Goal: Task Accomplishment & Management: Manage account settings

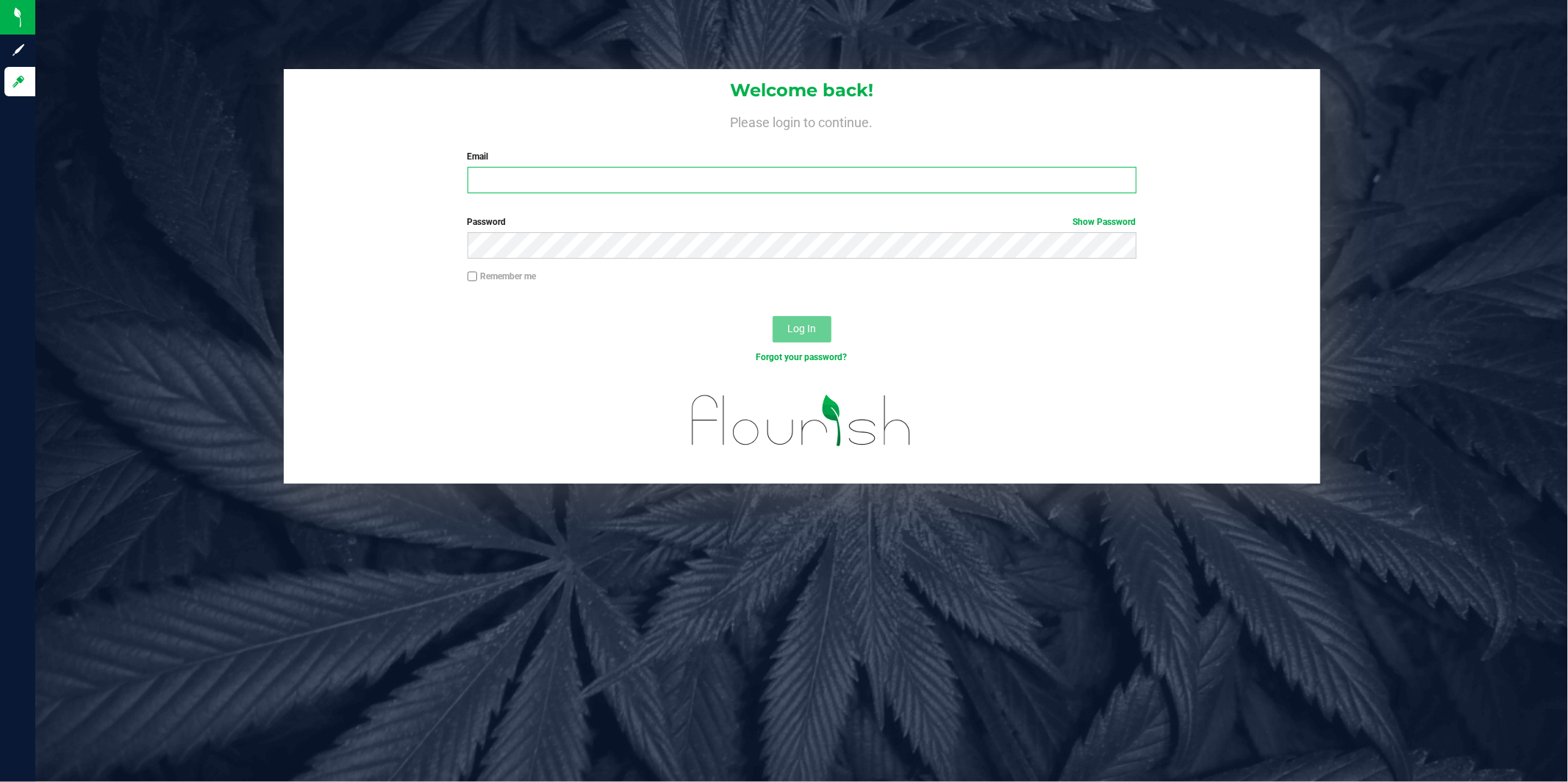
type input "[EMAIL_ADDRESS][DOMAIN_NAME]"
drag, startPoint x: 808, startPoint y: 323, endPoint x: 818, endPoint y: 322, distance: 10.0
click at [808, 323] on span "Log In" at bounding box center [802, 329] width 28 height 12
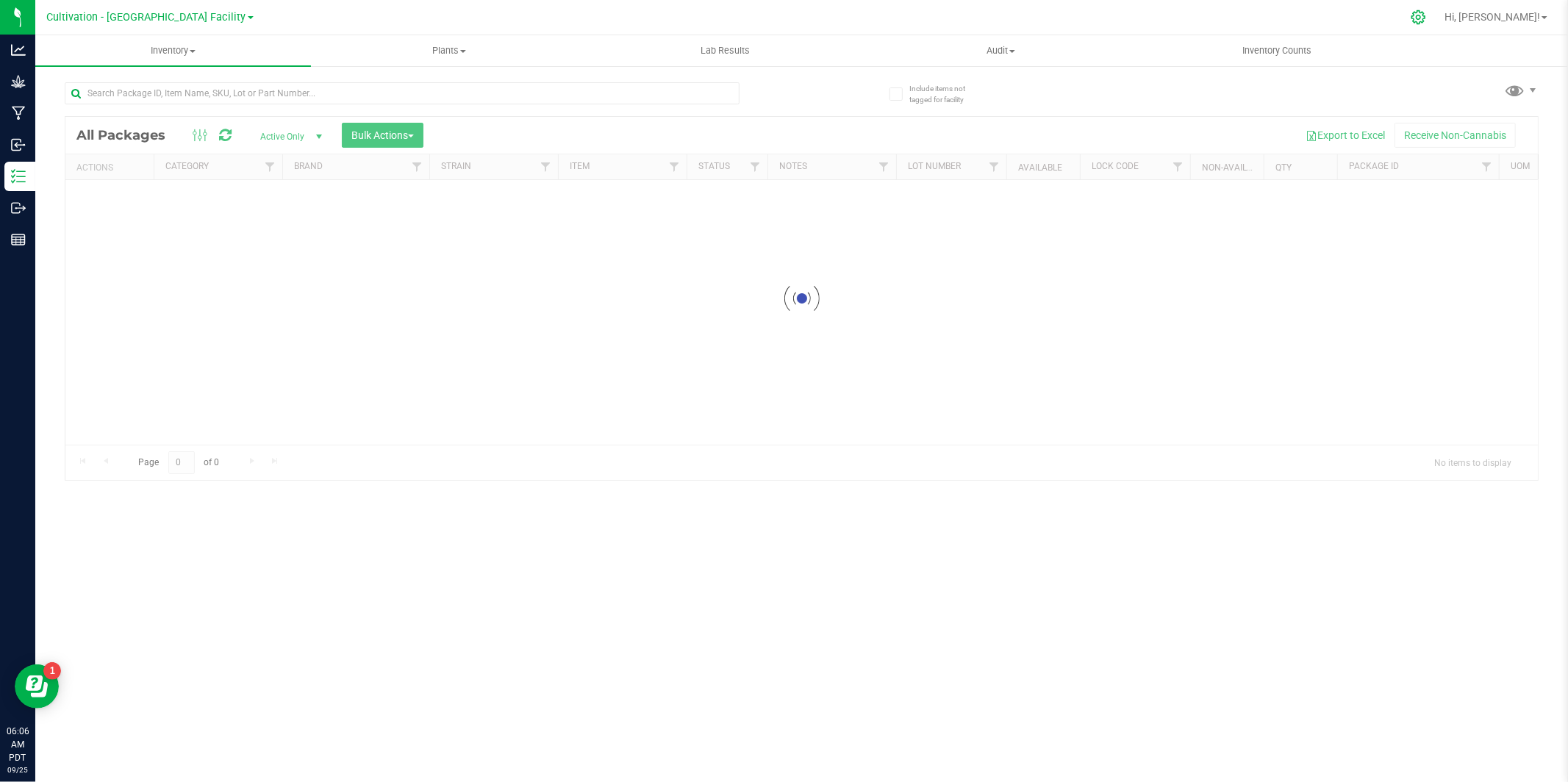
click at [1425, 19] on icon at bounding box center [1419, 17] width 14 height 14
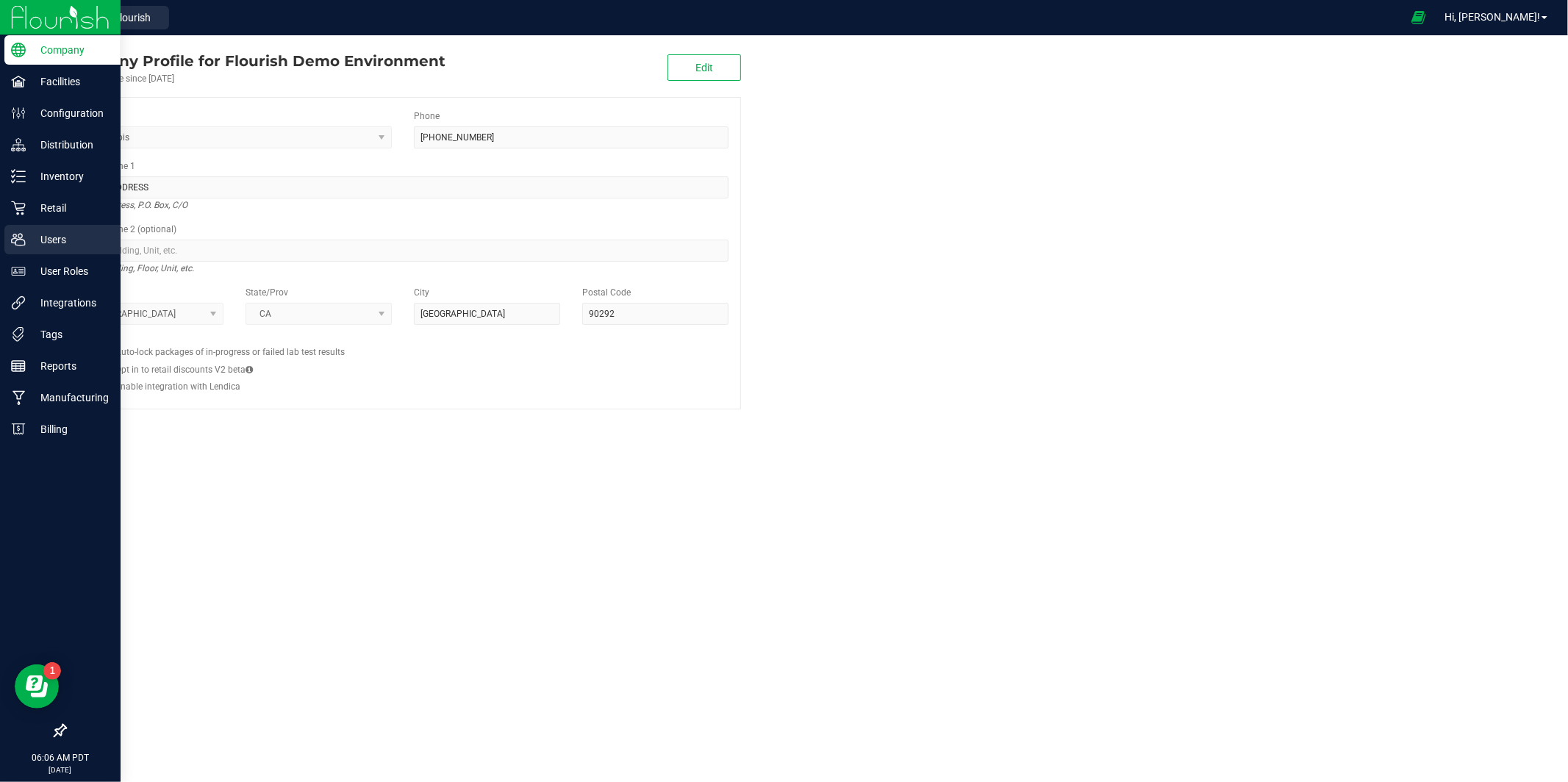
drag, startPoint x: 31, startPoint y: 240, endPoint x: 73, endPoint y: 237, distance: 42.1
click at [30, 240] on p "Users" at bounding box center [70, 239] width 89 height 18
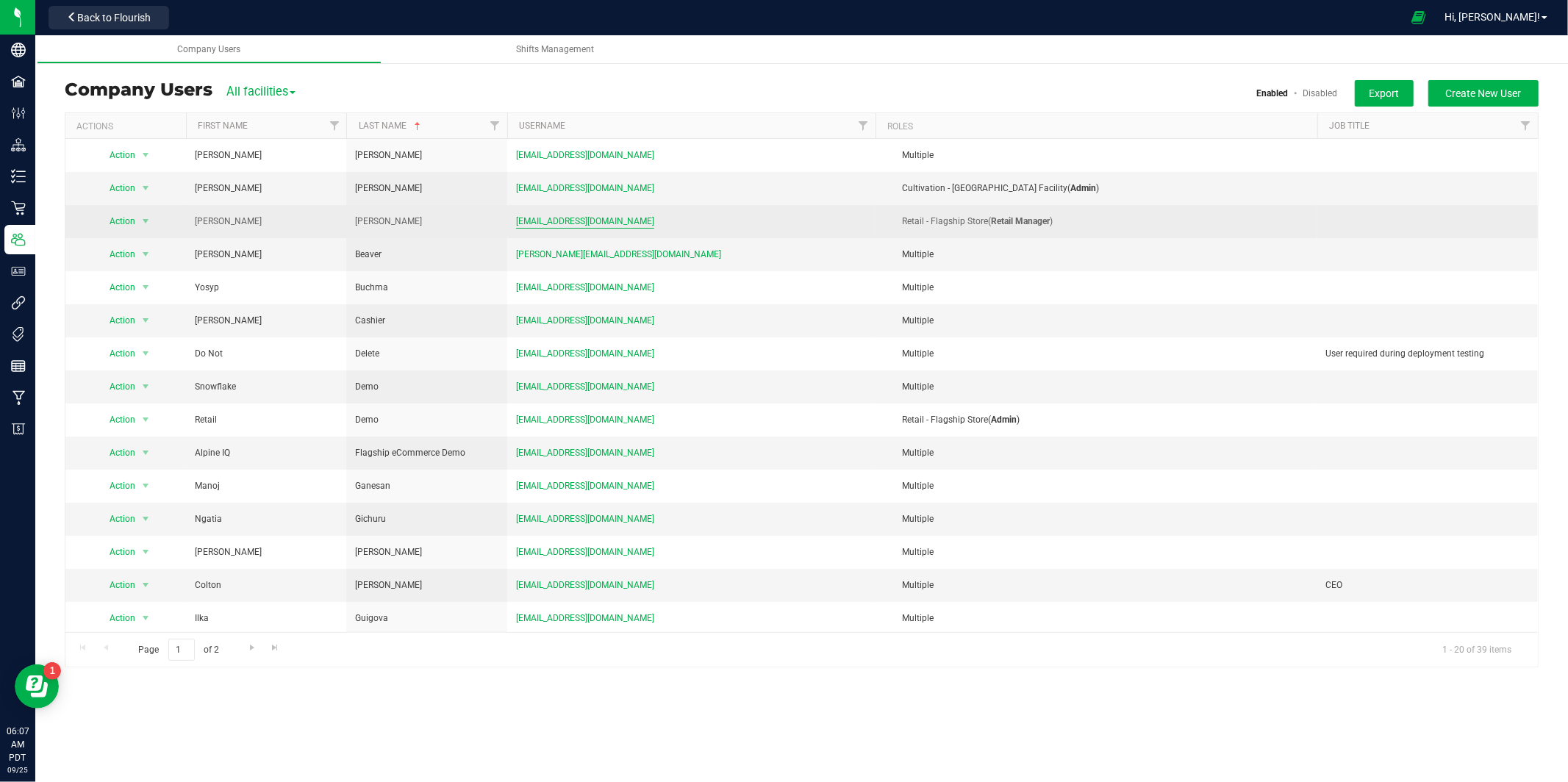
click at [555, 226] on span "[EMAIL_ADDRESS][DOMAIN_NAME]" at bounding box center [585, 221] width 139 height 14
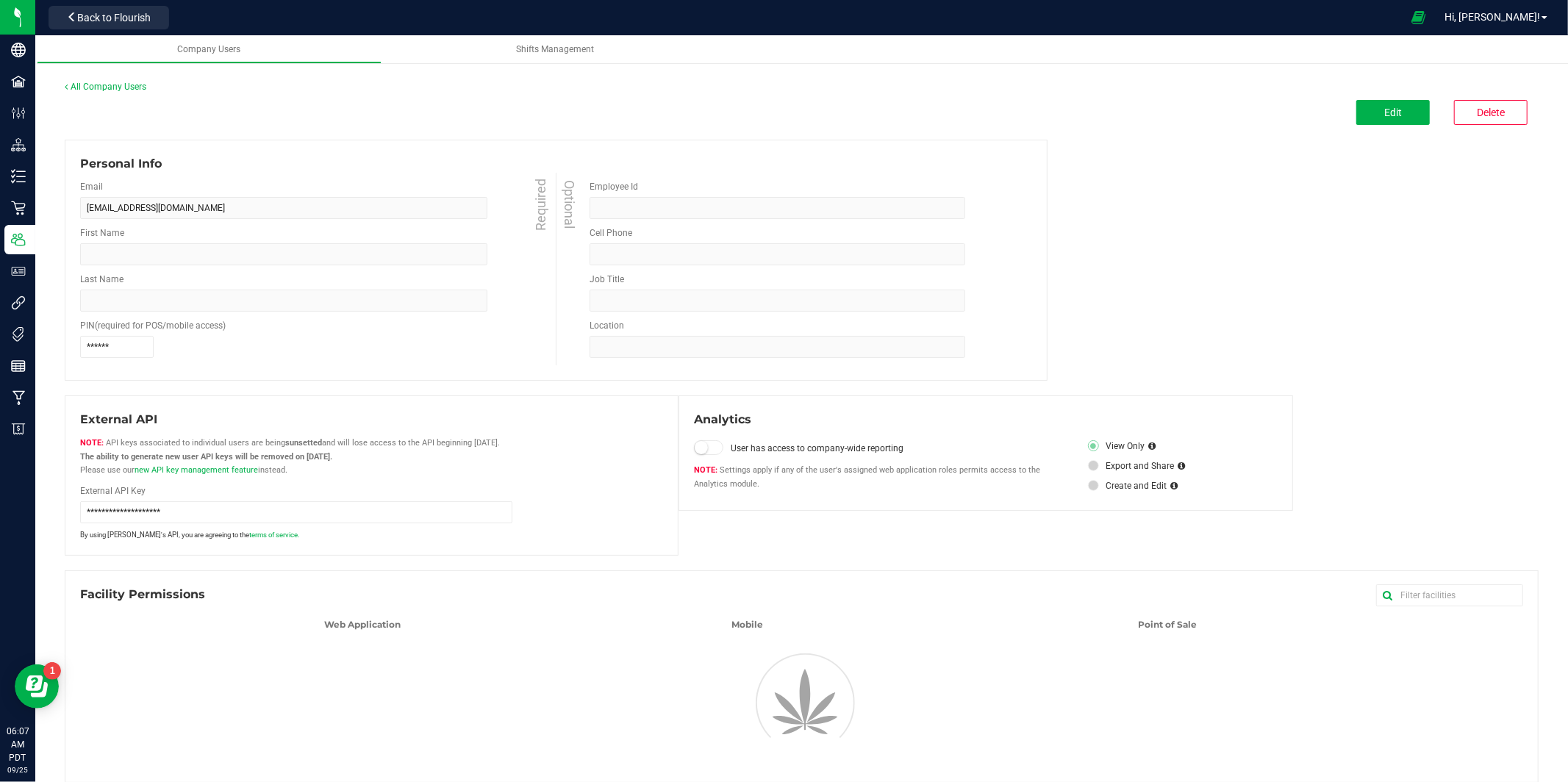
type input "[PERSON_NAME]"
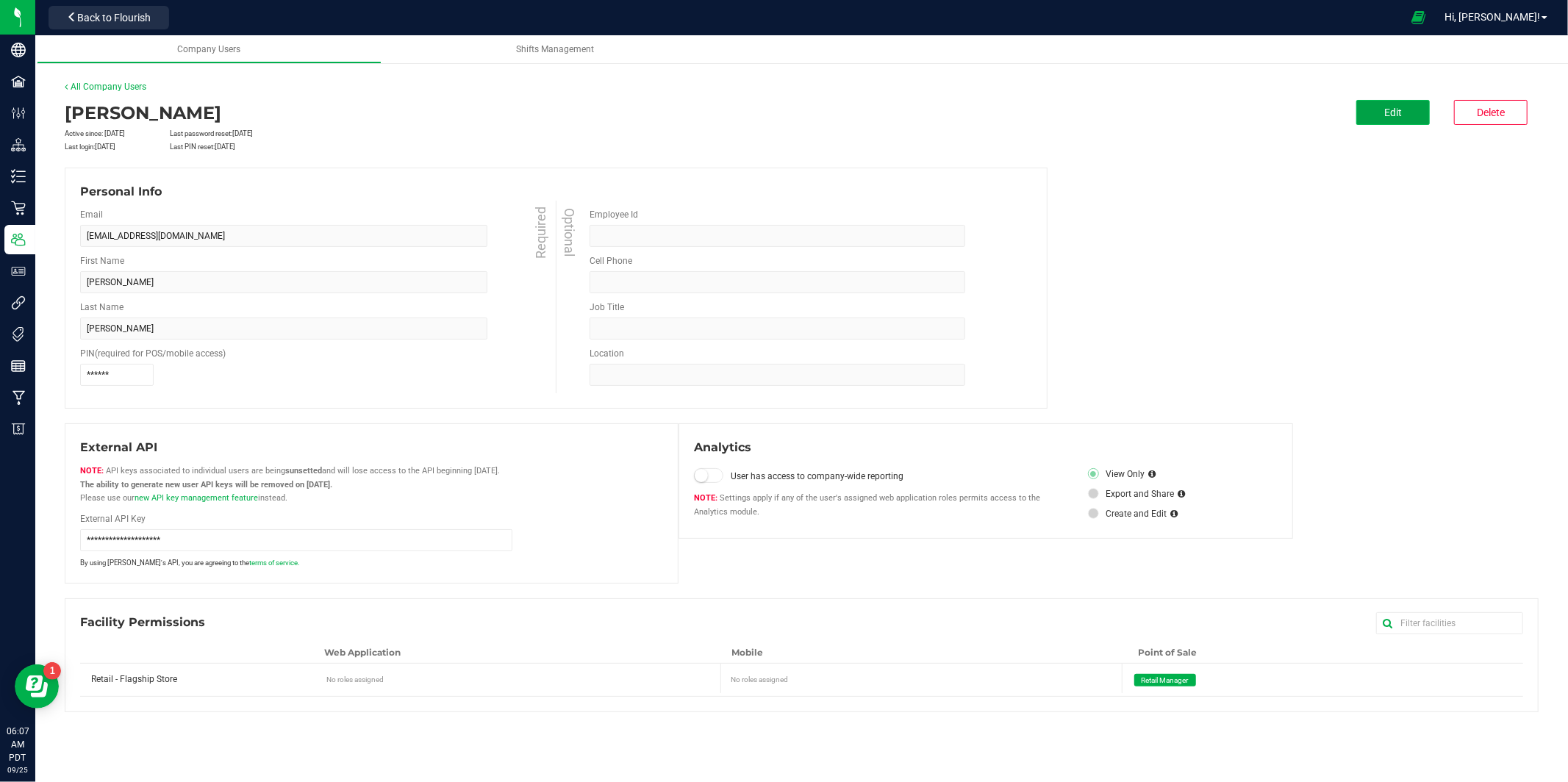
click at [1413, 116] on button "Edit" at bounding box center [1393, 113] width 73 height 25
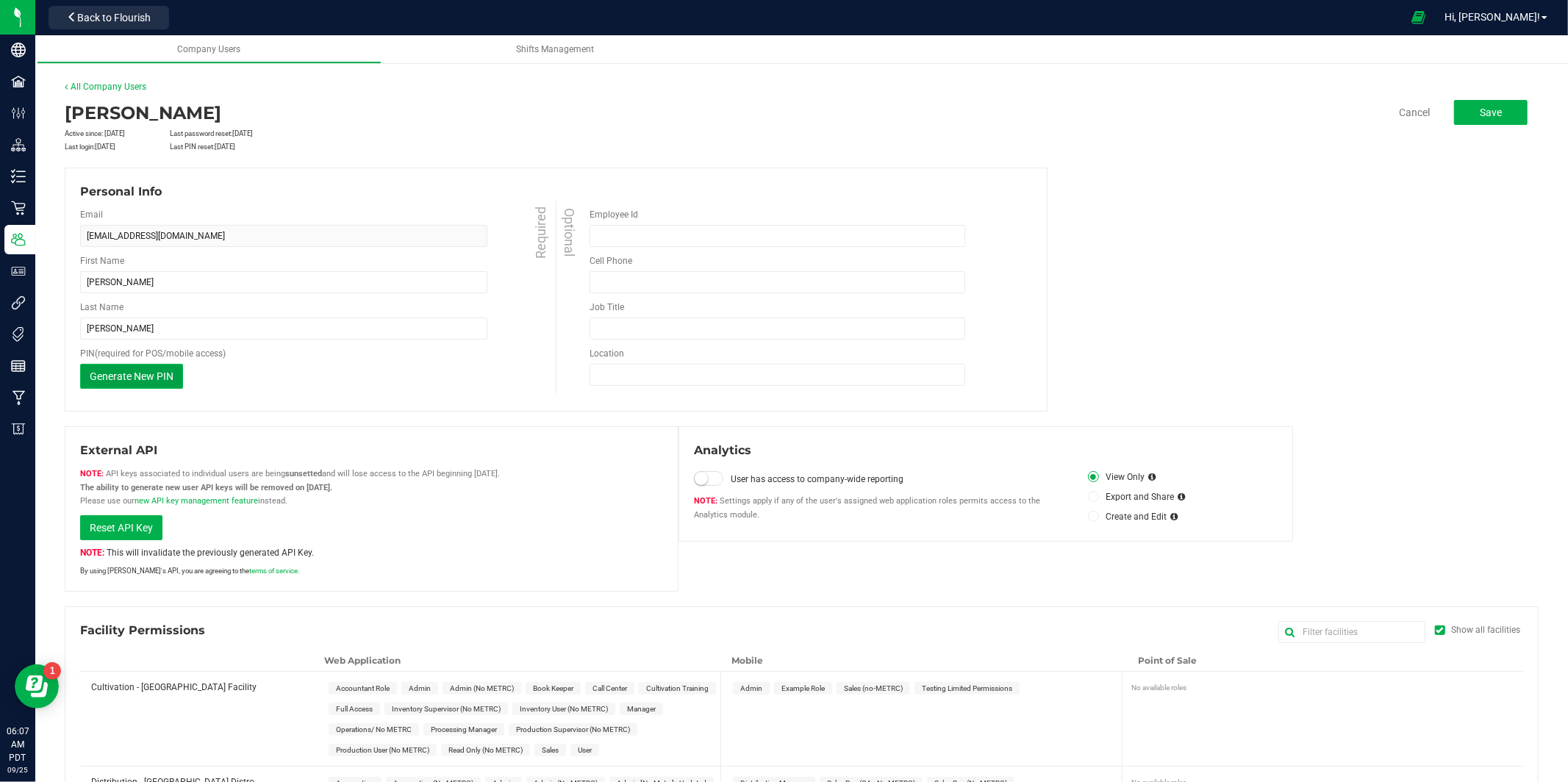
click at [163, 368] on button "Generate New PIN" at bounding box center [131, 376] width 103 height 25
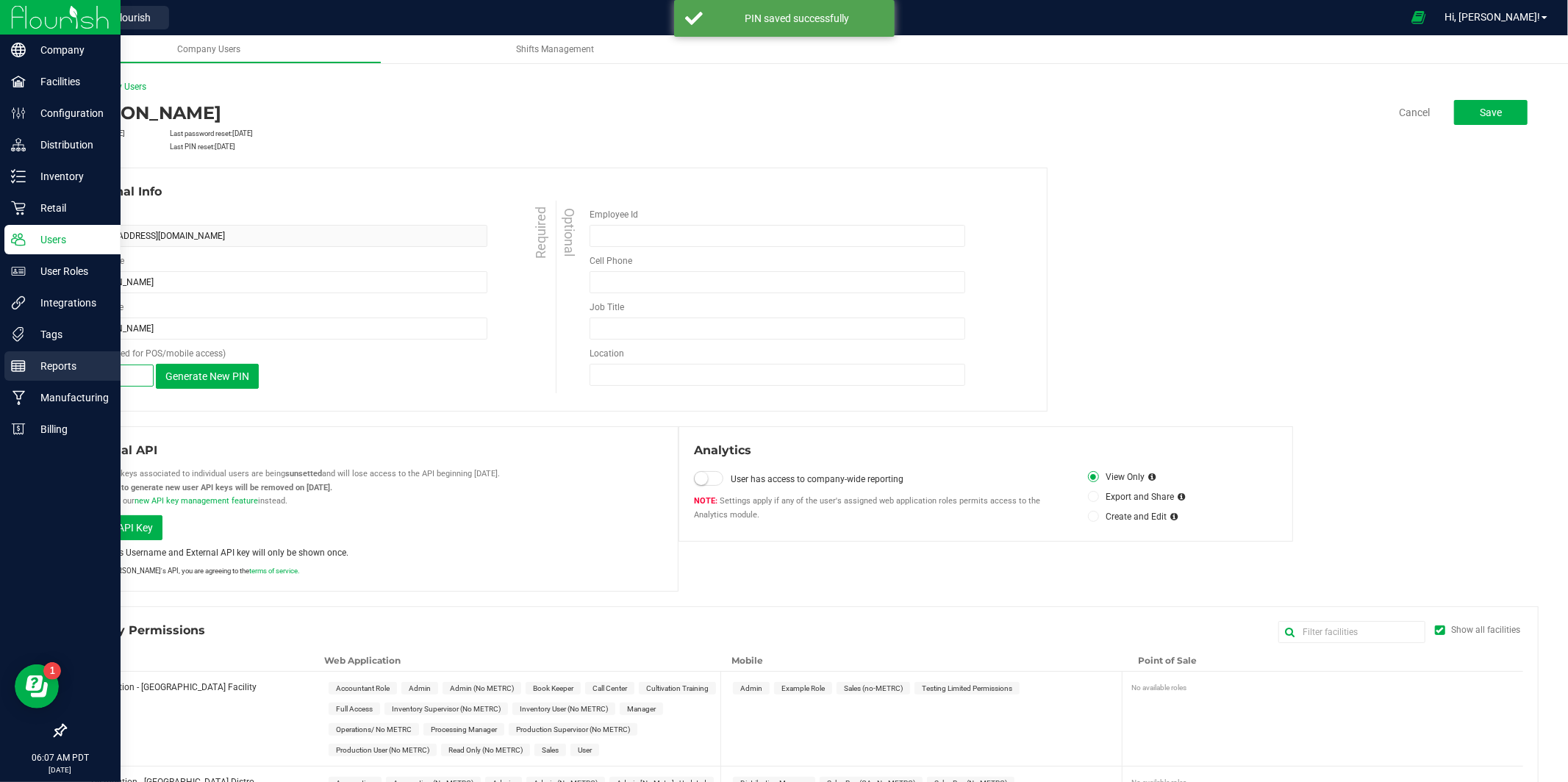
drag, startPoint x: 68, startPoint y: 375, endPoint x: 33, endPoint y: 374, distance: 35.0
click at [33, 374] on div "Company Facilities Configuration Distribution Inventory Retail Users User Roles…" at bounding box center [784, 391] width 1568 height 782
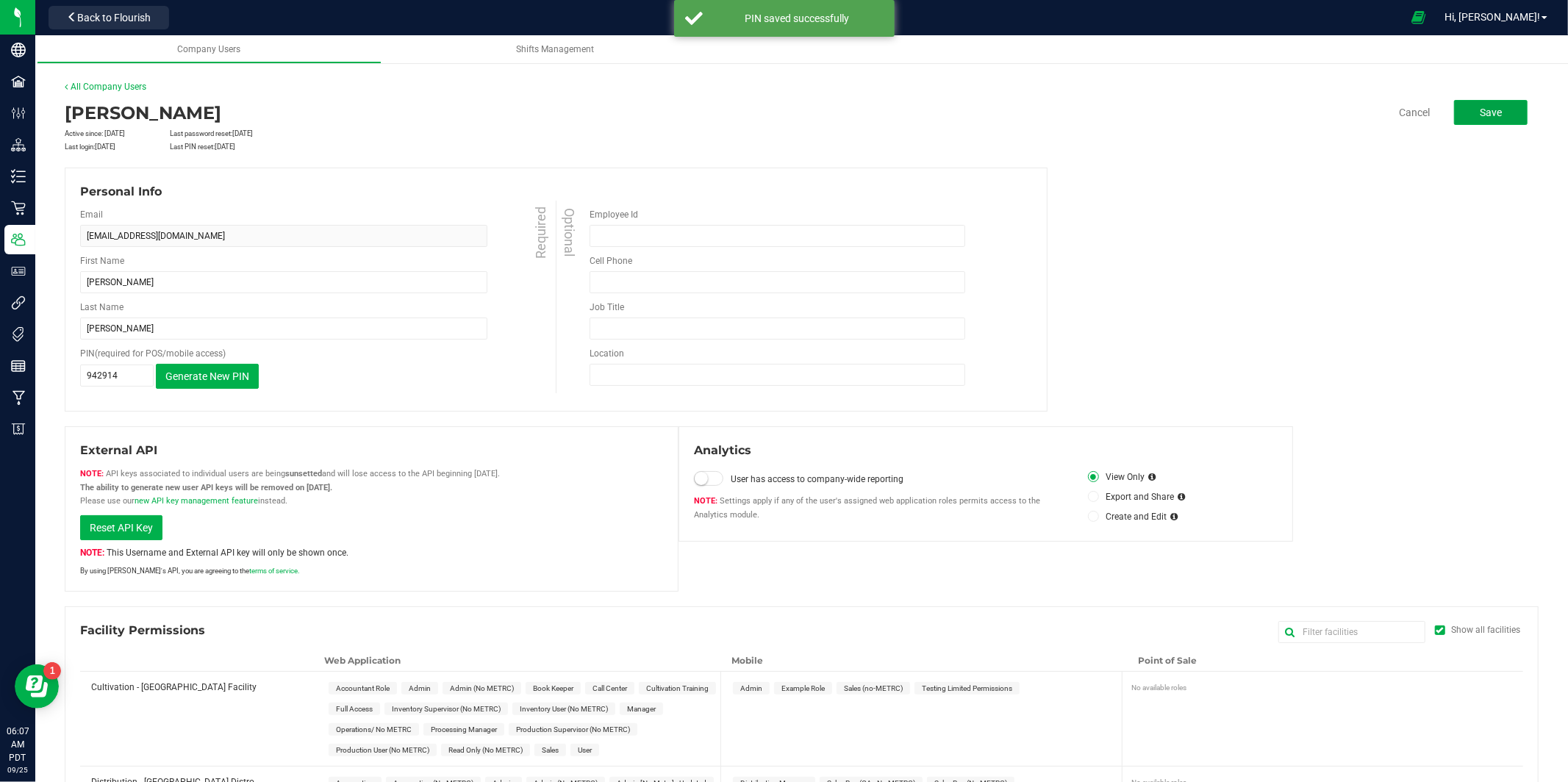
drag, startPoint x: 1474, startPoint y: 118, endPoint x: 1449, endPoint y: 118, distance: 25.0
click at [1474, 118] on button "Save" at bounding box center [1491, 113] width 73 height 25
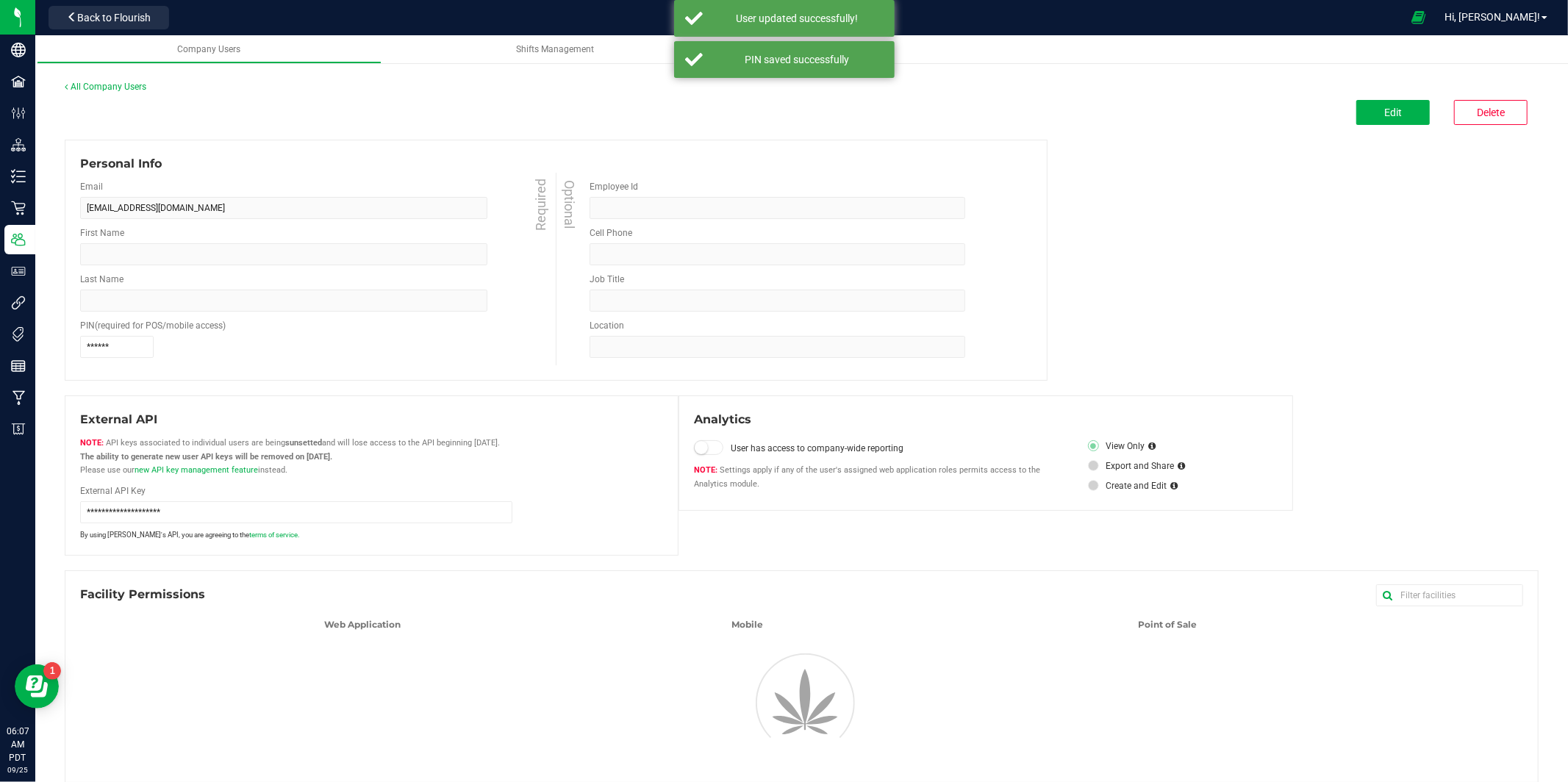
type input "[PERSON_NAME]"
